Goal: Communication & Community: Answer question/provide support

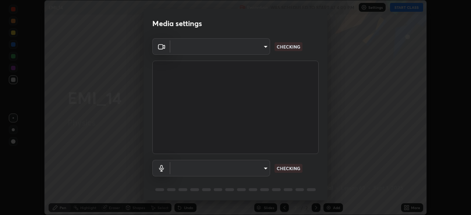
scroll to position [26, 0]
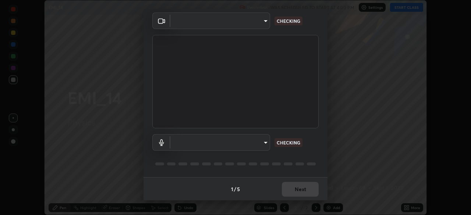
type input "573edd819c0ef8de467de5ce4ec508ac77a3347739658899c49f764764ac8f1c"
type input "aea5f8d80b389875e7a47a97f96940650a163a95f833726025dd84a043240feb"
click at [289, 192] on div "1 / 5 Next" at bounding box center [236, 190] width 184 height 24
click at [290, 189] on div "1 / 5 Next" at bounding box center [236, 190] width 184 height 24
click at [288, 193] on div "1 / 5 Next" at bounding box center [236, 190] width 184 height 24
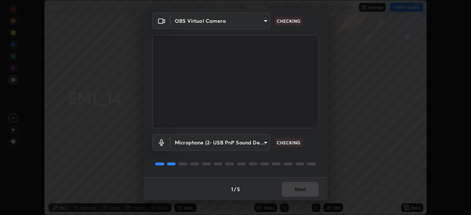
click at [292, 186] on div "1 / 5 Next" at bounding box center [236, 190] width 184 height 24
click at [291, 193] on div "1 / 5 Next" at bounding box center [236, 190] width 184 height 24
click at [295, 186] on div "1 / 5 Next" at bounding box center [236, 190] width 184 height 24
click at [293, 191] on div "1 / 5 Next" at bounding box center [236, 190] width 184 height 24
click at [298, 183] on div "1 / 5 Next" at bounding box center [236, 190] width 184 height 24
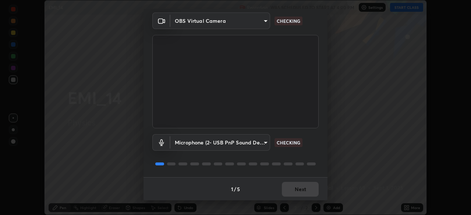
click at [295, 189] on div "1 / 5 Next" at bounding box center [236, 190] width 184 height 24
click at [298, 191] on div "1 / 5 Next" at bounding box center [236, 190] width 184 height 24
click at [302, 184] on div "1 / 5 Next" at bounding box center [236, 190] width 184 height 24
click at [299, 191] on div "1 / 5 Next" at bounding box center [236, 190] width 184 height 24
click at [302, 185] on div "1 / 5 Next" at bounding box center [236, 190] width 184 height 24
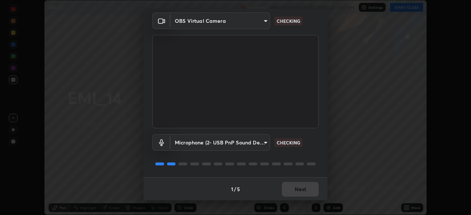
click at [299, 190] on div "1 / 5 Next" at bounding box center [236, 190] width 184 height 24
click at [302, 186] on div "1 / 5 Next" at bounding box center [236, 190] width 184 height 24
click at [300, 193] on div "1 / 5 Next" at bounding box center [236, 190] width 184 height 24
click at [303, 185] on div "1 / 5 Next" at bounding box center [236, 190] width 184 height 24
click at [301, 192] on div "1 / 5 Next" at bounding box center [236, 190] width 184 height 24
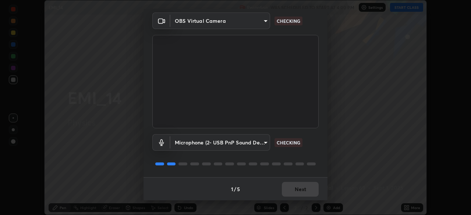
click at [303, 155] on div "Microphone (2- USB PnP Sound Device) (08bb:2902) aea5f8d80b389875e7a47a97f96940…" at bounding box center [235, 153] width 166 height 49
click at [298, 189] on div "1 / 5 Next" at bounding box center [236, 190] width 184 height 24
click at [295, 195] on div "1 / 5 Next" at bounding box center [236, 190] width 184 height 24
click at [297, 188] on div "1 / 5 Next" at bounding box center [236, 190] width 184 height 24
click at [292, 193] on div "1 / 5 Next" at bounding box center [236, 190] width 184 height 24
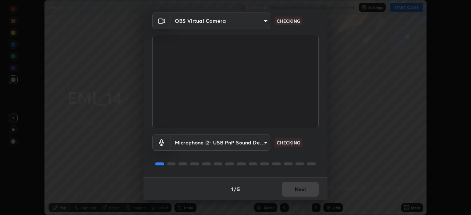
click at [296, 187] on div "1 / 5 Next" at bounding box center [236, 190] width 184 height 24
click at [291, 190] on div "1 / 5 Next" at bounding box center [236, 190] width 184 height 24
click at [296, 186] on div "1 / 5 Next" at bounding box center [236, 190] width 184 height 24
click at [295, 187] on div "1 / 5 Next" at bounding box center [236, 190] width 184 height 24
click at [291, 194] on div "1 / 5 Next" at bounding box center [236, 190] width 184 height 24
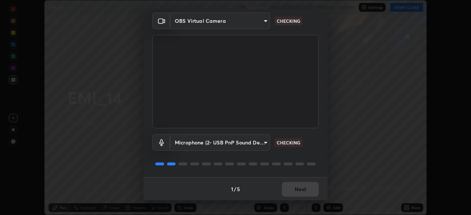
click at [289, 193] on div "1 / 5 Next" at bounding box center [236, 190] width 184 height 24
click at [292, 189] on div "1 / 5 Next" at bounding box center [236, 190] width 184 height 24
click at [289, 194] on div "1 / 5 Next" at bounding box center [236, 190] width 184 height 24
click at [293, 189] on div "1 / 5 Next" at bounding box center [236, 190] width 184 height 24
click at [289, 193] on button "Next" at bounding box center [300, 189] width 37 height 15
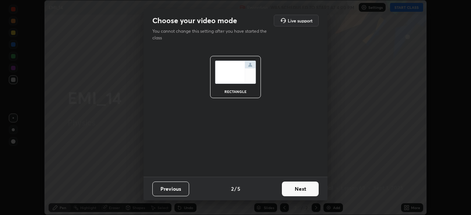
click at [293, 188] on button "Next" at bounding box center [300, 189] width 37 height 15
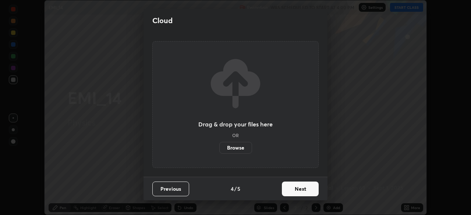
click at [294, 189] on button "Next" at bounding box center [300, 189] width 37 height 15
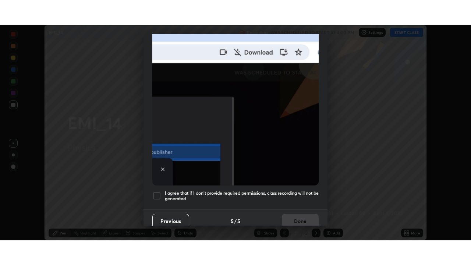
scroll to position [176, 0]
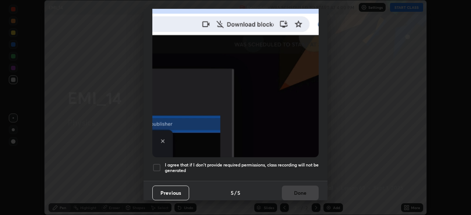
click at [157, 164] on div at bounding box center [156, 168] width 9 height 9
click at [303, 190] on button "Done" at bounding box center [300, 193] width 37 height 15
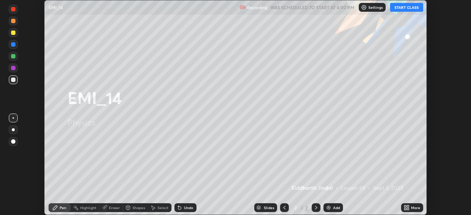
click at [410, 7] on button "START CLASS" at bounding box center [406, 7] width 33 height 9
click at [411, 208] on div "More" at bounding box center [415, 208] width 9 height 4
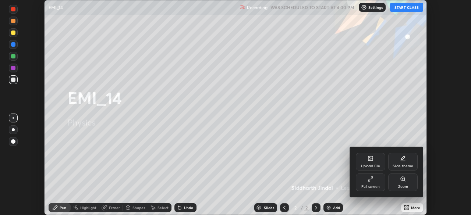
click at [376, 184] on div "Full screen" at bounding box center [370, 183] width 29 height 18
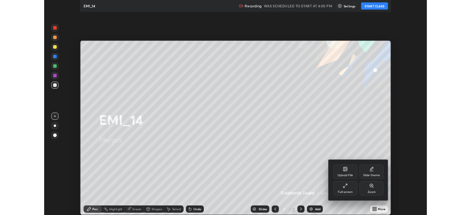
scroll to position [265, 471]
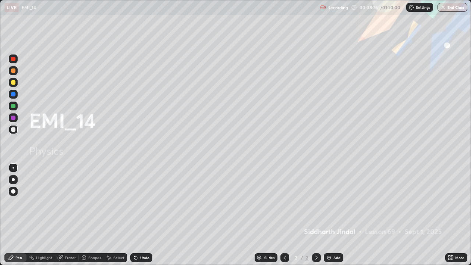
click at [141, 215] on div "Undo" at bounding box center [144, 258] width 9 height 4
click at [316, 215] on icon at bounding box center [317, 258] width 6 height 6
click at [327, 215] on img at bounding box center [329, 258] width 6 height 6
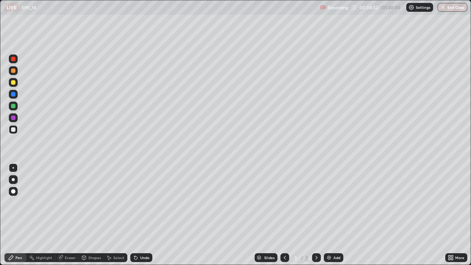
click at [12, 180] on div at bounding box center [13, 179] width 3 height 3
click at [167, 76] on button "Undo" at bounding box center [177, 80] width 21 height 9
click at [138, 215] on div "Undo" at bounding box center [141, 257] width 22 height 9
click at [134, 215] on icon at bounding box center [134, 256] width 1 height 1
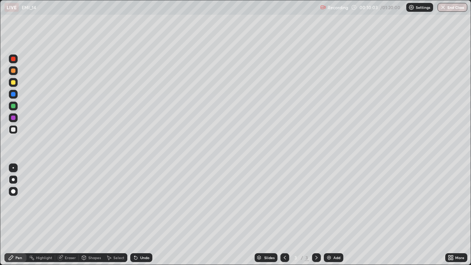
click at [133, 215] on div "Undo" at bounding box center [141, 257] width 22 height 9
click at [133, 215] on icon at bounding box center [136, 258] width 6 height 6
click at [141, 215] on div "Undo" at bounding box center [144, 258] width 9 height 4
click at [139, 215] on div "Undo" at bounding box center [141, 257] width 22 height 9
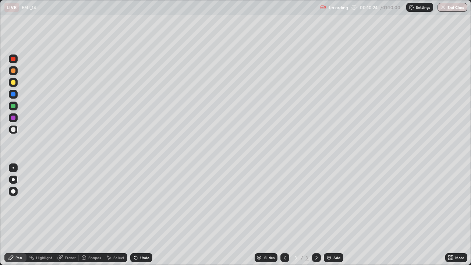
click at [140, 215] on div "Undo" at bounding box center [144, 258] width 9 height 4
click at [145, 215] on div "Undo" at bounding box center [141, 257] width 22 height 9
click at [142, 215] on div "Undo" at bounding box center [141, 257] width 22 height 9
click at [138, 215] on div "Undo" at bounding box center [141, 257] width 22 height 9
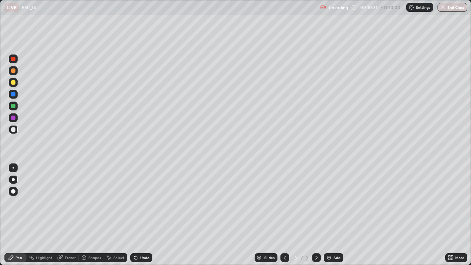
click at [138, 215] on div "Undo" at bounding box center [141, 257] width 22 height 9
click at [315, 215] on icon at bounding box center [317, 258] width 6 height 6
click at [330, 215] on div "Add" at bounding box center [334, 257] width 20 height 9
click at [116, 215] on div "Select" at bounding box center [118, 258] width 11 height 4
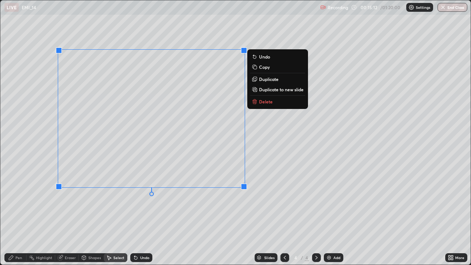
click at [260, 105] on button "Delete" at bounding box center [277, 101] width 55 height 9
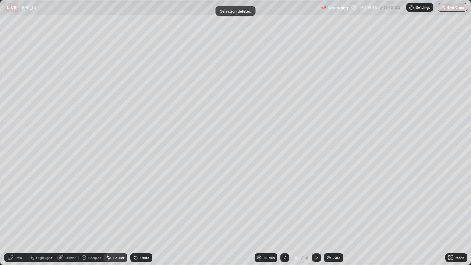
click at [17, 215] on div "Pen" at bounding box center [18, 258] width 7 height 4
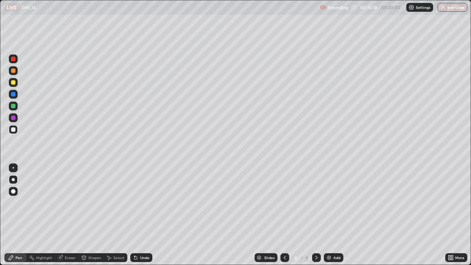
click at [138, 215] on div "Undo" at bounding box center [141, 257] width 22 height 9
click at [135, 215] on icon at bounding box center [135, 258] width 3 height 3
click at [14, 82] on div at bounding box center [13, 82] width 4 height 4
click at [143, 215] on div "Undo" at bounding box center [144, 258] width 9 height 4
click at [142, 215] on div "Undo" at bounding box center [144, 258] width 9 height 4
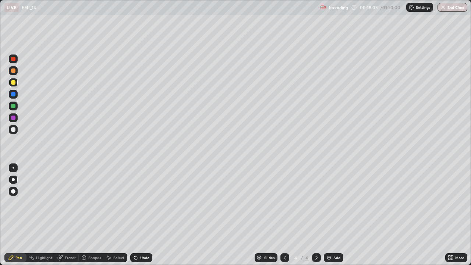
click at [64, 215] on div "Eraser" at bounding box center [67, 257] width 24 height 9
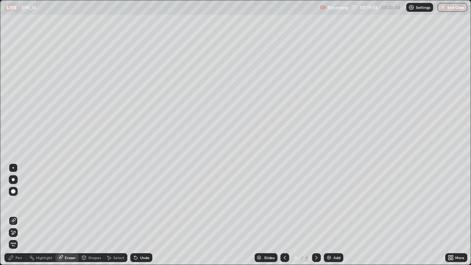
click at [21, 215] on div "Pen" at bounding box center [18, 258] width 7 height 4
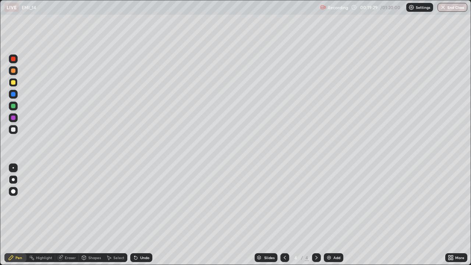
click at [70, 215] on div "Eraser" at bounding box center [70, 258] width 11 height 4
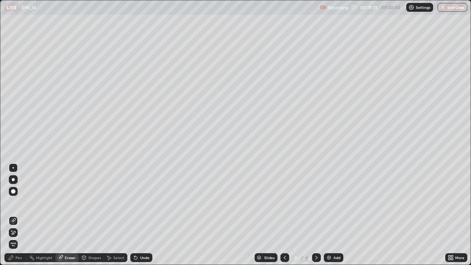
click at [14, 215] on icon at bounding box center [14, 233] width 4 height 4
click at [18, 215] on div "Pen" at bounding box center [18, 258] width 7 height 4
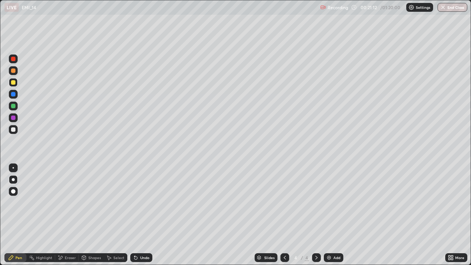
click at [148, 215] on div "Undo" at bounding box center [144, 258] width 9 height 4
click at [144, 215] on div "Undo" at bounding box center [144, 258] width 9 height 4
click at [141, 215] on div "Undo" at bounding box center [144, 258] width 9 height 4
click at [117, 215] on div "Select" at bounding box center [118, 258] width 11 height 4
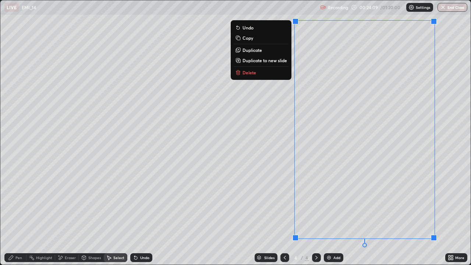
click at [253, 62] on p "Duplicate to new slide" at bounding box center [265, 60] width 45 height 6
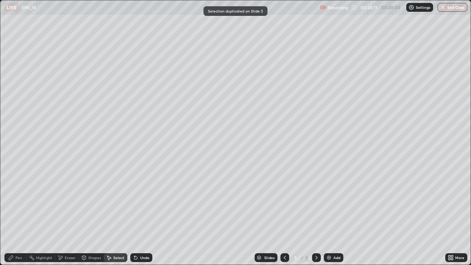
click at [17, 215] on div "Pen" at bounding box center [18, 258] width 7 height 4
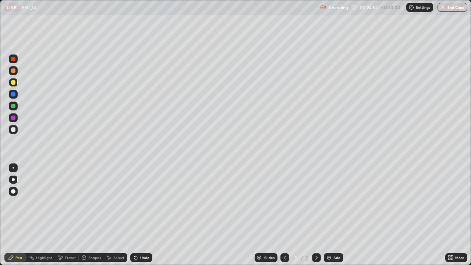
click at [138, 215] on div "Undo" at bounding box center [141, 257] width 22 height 9
click at [136, 215] on icon at bounding box center [135, 258] width 3 height 3
click at [138, 215] on div "Undo" at bounding box center [141, 257] width 22 height 9
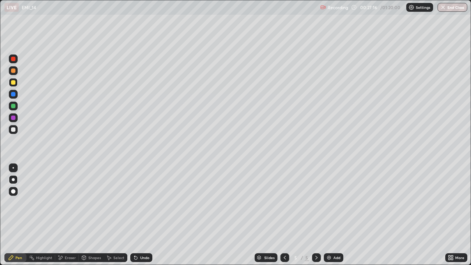
click at [316, 215] on icon at bounding box center [317, 258] width 6 height 6
click at [285, 215] on icon at bounding box center [285, 258] width 6 height 6
click at [316, 215] on icon at bounding box center [317, 258] width 6 height 6
click at [319, 215] on div at bounding box center [316, 257] width 9 height 9
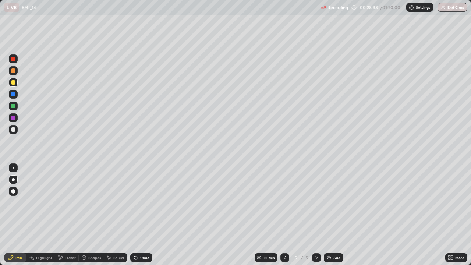
click at [316, 215] on icon at bounding box center [317, 258] width 6 height 6
click at [329, 215] on img at bounding box center [329, 258] width 6 height 6
click at [13, 180] on div at bounding box center [13, 179] width 3 height 3
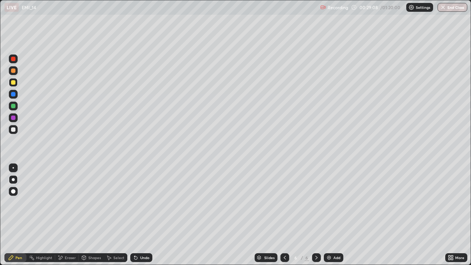
click at [13, 129] on div at bounding box center [13, 129] width 4 height 4
click at [134, 215] on icon at bounding box center [136, 258] width 6 height 6
click at [134, 215] on icon at bounding box center [134, 256] width 1 height 1
click at [137, 215] on div "Undo" at bounding box center [141, 257] width 22 height 9
click at [137, 215] on icon at bounding box center [136, 258] width 6 height 6
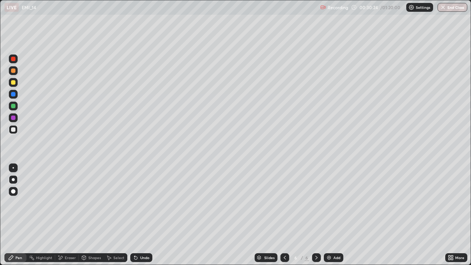
click at [141, 215] on div "Undo" at bounding box center [144, 258] width 9 height 4
click at [140, 215] on div "Undo" at bounding box center [141, 257] width 22 height 9
click at [316, 215] on icon at bounding box center [317, 258] width 6 height 6
click at [329, 215] on img at bounding box center [329, 258] width 6 height 6
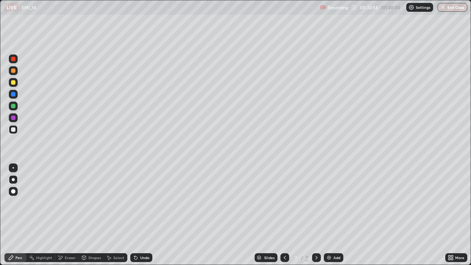
click at [140, 215] on div "Undo" at bounding box center [144, 258] width 9 height 4
click at [138, 215] on div "Undo" at bounding box center [141, 257] width 22 height 9
click at [142, 215] on div "Undo" at bounding box center [141, 257] width 22 height 9
click at [137, 215] on icon at bounding box center [136, 258] width 6 height 6
click at [14, 108] on div at bounding box center [13, 106] width 4 height 4
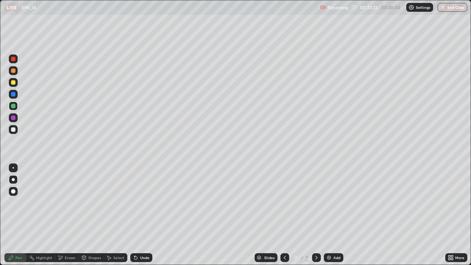
click at [13, 83] on div at bounding box center [13, 82] width 4 height 4
click at [13, 106] on div at bounding box center [13, 106] width 4 height 4
click at [13, 83] on div at bounding box center [13, 82] width 4 height 4
click at [140, 215] on div "Undo" at bounding box center [141, 257] width 22 height 9
click at [450, 215] on icon at bounding box center [450, 259] width 2 height 2
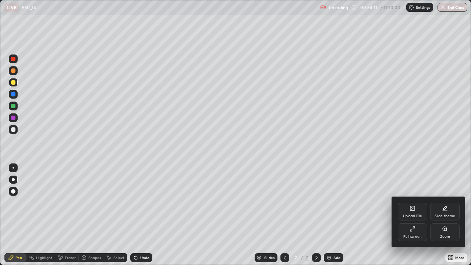
click at [416, 215] on div "Full screen" at bounding box center [413, 237] width 18 height 4
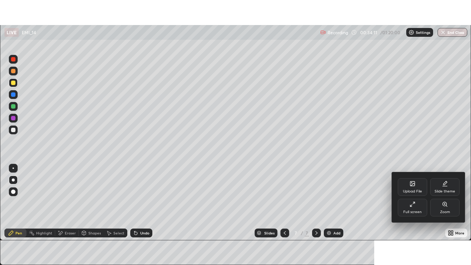
scroll to position [36611, 36355]
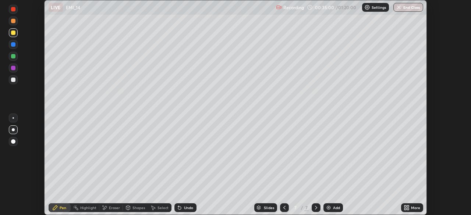
click at [417, 211] on div "More" at bounding box center [412, 208] width 22 height 9
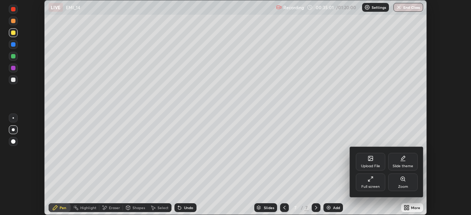
click at [379, 186] on div "Full screen" at bounding box center [371, 187] width 18 height 4
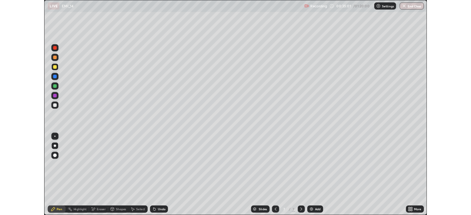
scroll to position [265, 471]
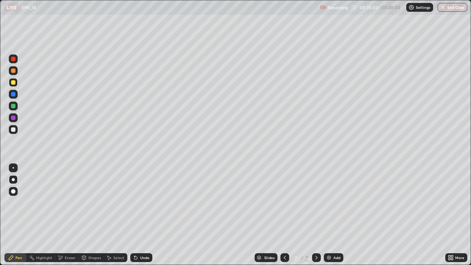
click at [13, 105] on div at bounding box center [13, 106] width 4 height 4
click at [14, 82] on div at bounding box center [13, 82] width 4 height 4
click at [135, 215] on icon at bounding box center [135, 258] width 3 height 3
click at [140, 215] on div "Undo" at bounding box center [144, 258] width 9 height 4
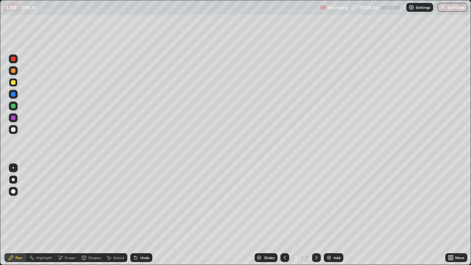
click at [13, 130] on div at bounding box center [13, 129] width 4 height 4
click at [137, 215] on icon at bounding box center [136, 258] width 6 height 6
click at [144, 215] on div "Undo" at bounding box center [144, 258] width 9 height 4
click at [140, 215] on div "Undo" at bounding box center [144, 258] width 9 height 4
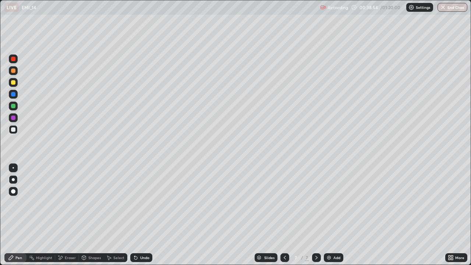
click at [144, 215] on div "Undo" at bounding box center [144, 258] width 9 height 4
click at [117, 215] on div "Select" at bounding box center [118, 258] width 11 height 4
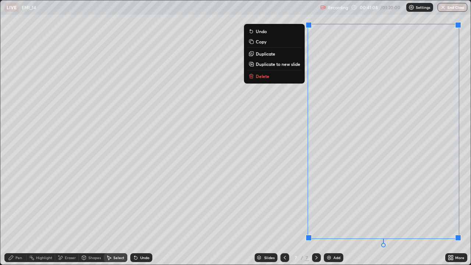
click at [273, 64] on p "Duplicate to new slide" at bounding box center [278, 64] width 45 height 6
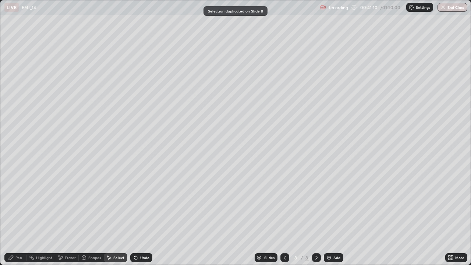
click at [15, 215] on div "Pen" at bounding box center [15, 257] width 22 height 9
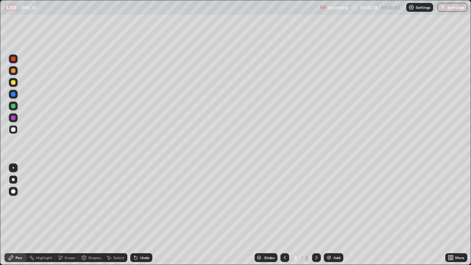
click at [285, 215] on icon at bounding box center [285, 258] width 6 height 6
click at [138, 215] on div "Undo" at bounding box center [141, 257] width 22 height 9
click at [137, 215] on icon at bounding box center [136, 258] width 6 height 6
click at [138, 215] on div "Undo" at bounding box center [141, 257] width 22 height 9
click at [136, 215] on icon at bounding box center [136, 258] width 6 height 6
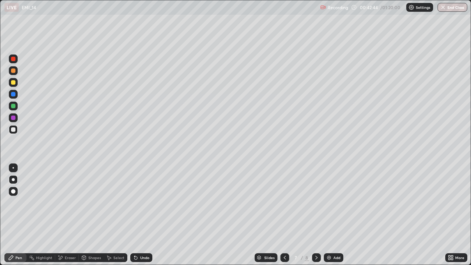
click at [136, 215] on icon at bounding box center [136, 258] width 6 height 6
click at [316, 215] on icon at bounding box center [317, 258] width 2 height 4
click at [144, 215] on div "Undo" at bounding box center [141, 257] width 22 height 9
click at [142, 215] on div "Undo" at bounding box center [141, 257] width 22 height 9
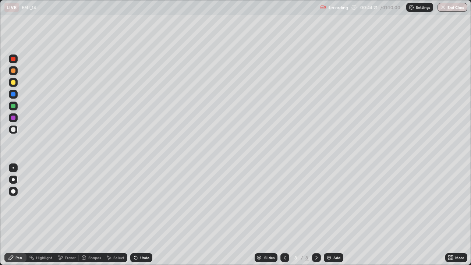
click at [142, 215] on div "Undo" at bounding box center [141, 257] width 22 height 9
click at [144, 215] on div "Undo" at bounding box center [144, 258] width 9 height 4
click at [145, 215] on div "Undo" at bounding box center [144, 258] width 9 height 4
click at [110, 215] on icon at bounding box center [110, 258] width 4 height 4
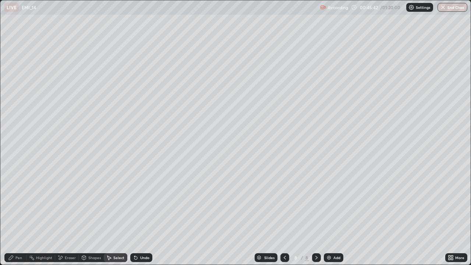
click at [284, 215] on icon at bounding box center [285, 258] width 6 height 6
click at [316, 215] on icon at bounding box center [317, 258] width 6 height 6
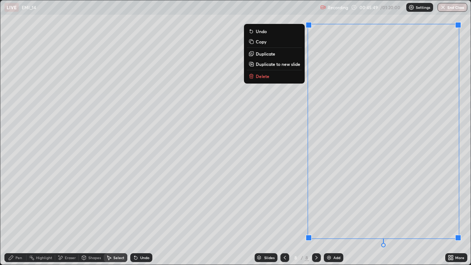
click at [283, 76] on button "Delete" at bounding box center [274, 76] width 55 height 9
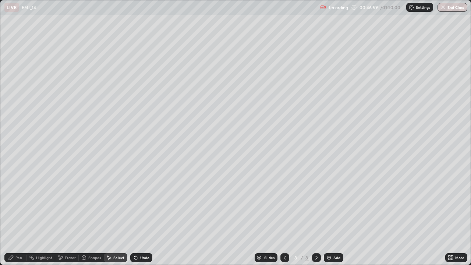
click at [317, 215] on icon at bounding box center [317, 258] width 6 height 6
click at [331, 215] on img at bounding box center [329, 258] width 6 height 6
click at [17, 215] on div "Pen" at bounding box center [18, 258] width 7 height 4
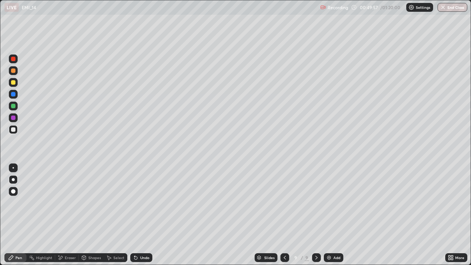
click at [140, 215] on div "Undo" at bounding box center [144, 258] width 9 height 4
click at [143, 215] on div "Undo" at bounding box center [141, 257] width 22 height 9
click at [141, 215] on div "Undo" at bounding box center [141, 257] width 22 height 9
click at [143, 215] on div "Undo" at bounding box center [144, 258] width 9 height 4
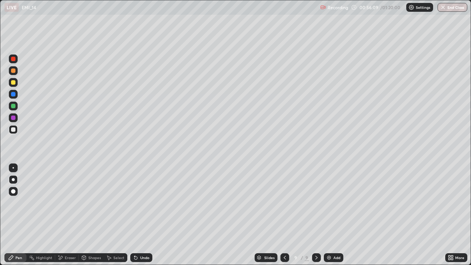
click at [316, 215] on icon at bounding box center [317, 258] width 6 height 6
click at [317, 215] on icon at bounding box center [317, 258] width 2 height 4
click at [331, 215] on img at bounding box center [329, 258] width 6 height 6
click at [140, 215] on div "Undo" at bounding box center [144, 258] width 9 height 4
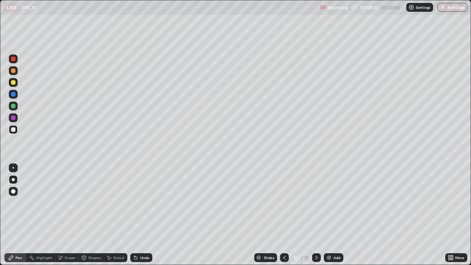
click at [137, 215] on icon at bounding box center [136, 258] width 6 height 6
click at [138, 215] on icon at bounding box center [136, 258] width 6 height 6
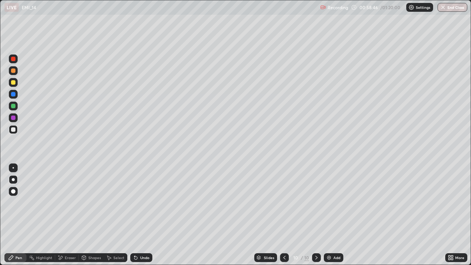
click at [10, 82] on div at bounding box center [13, 82] width 9 height 9
click at [138, 215] on div "Undo" at bounding box center [141, 257] width 22 height 9
click at [145, 215] on div "Undo" at bounding box center [141, 257] width 22 height 9
click at [145, 215] on div "Undo" at bounding box center [144, 258] width 9 height 4
click at [113, 215] on div "Select" at bounding box center [118, 258] width 11 height 4
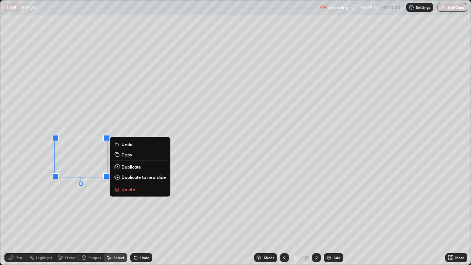
click at [17, 215] on div "Pen" at bounding box center [18, 258] width 7 height 4
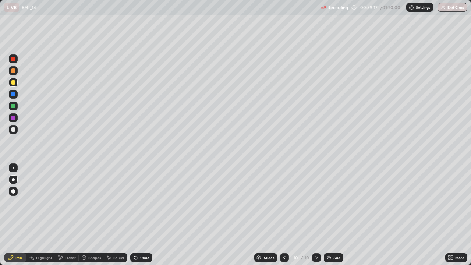
click at [66, 215] on div "Eraser" at bounding box center [70, 258] width 11 height 4
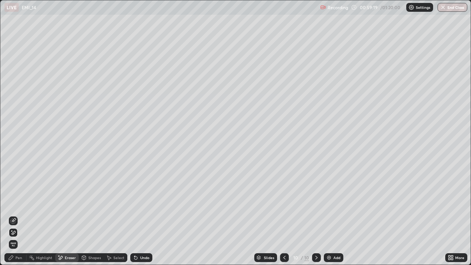
click at [16, 215] on div "Pen" at bounding box center [18, 258] width 7 height 4
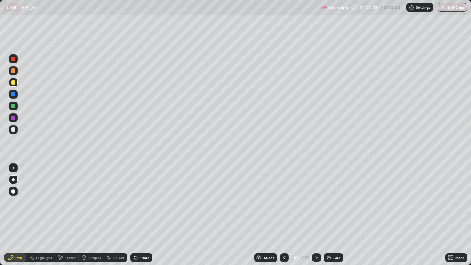
click at [147, 215] on div "Undo" at bounding box center [144, 258] width 9 height 4
click at [142, 215] on div "Undo" at bounding box center [141, 257] width 22 height 9
click at [315, 215] on icon at bounding box center [317, 258] width 6 height 6
click at [317, 215] on icon at bounding box center [317, 258] width 6 height 6
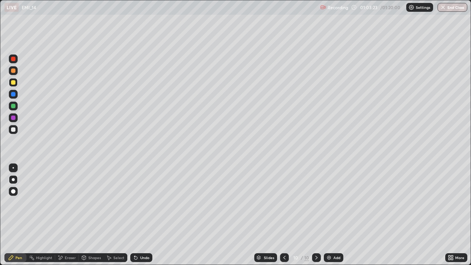
click at [317, 215] on icon at bounding box center [317, 258] width 6 height 6
click at [331, 215] on div "Add" at bounding box center [334, 257] width 20 height 9
click at [137, 215] on icon at bounding box center [136, 258] width 6 height 6
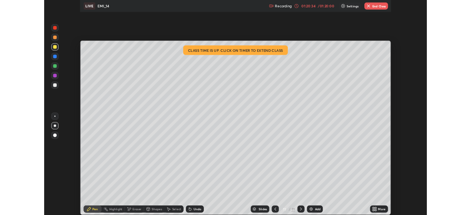
scroll to position [36611, 36355]
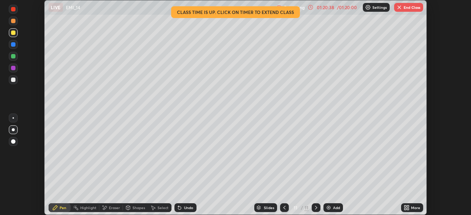
click at [404, 6] on button "End Class" at bounding box center [408, 7] width 29 height 9
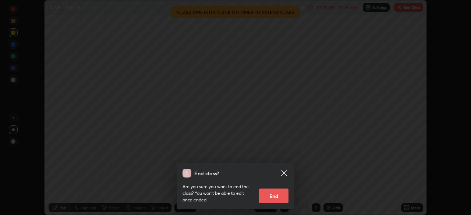
click at [270, 197] on button "End" at bounding box center [273, 196] width 29 height 15
